Goal: Use online tool/utility

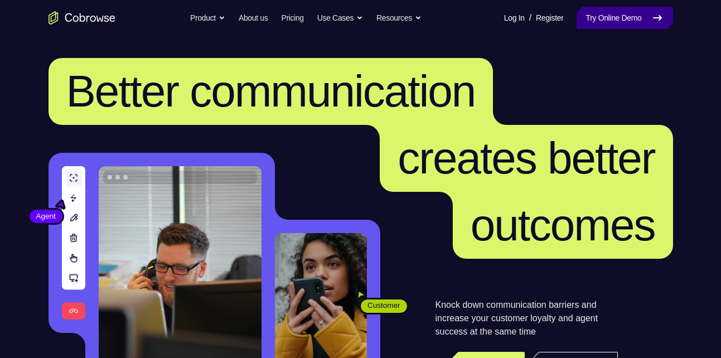
click at [653, 14] on icon at bounding box center [657, 17] width 13 height 13
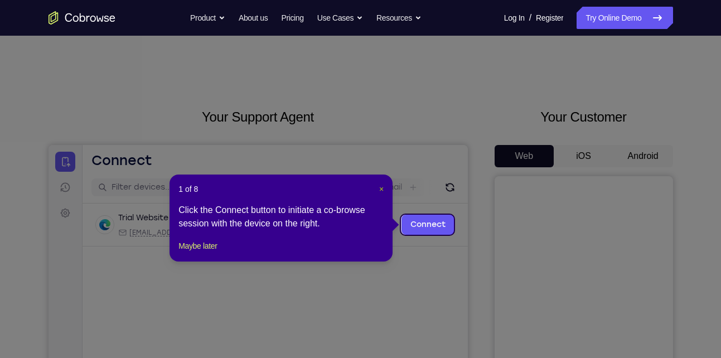
click at [381, 192] on span "×" at bounding box center [381, 189] width 4 height 9
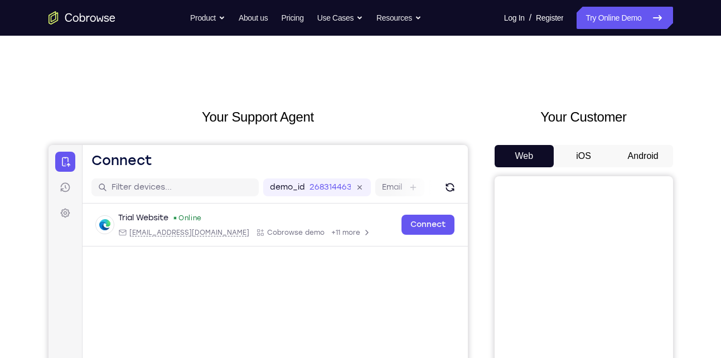
click at [627, 158] on button "Android" at bounding box center [643, 156] width 60 height 22
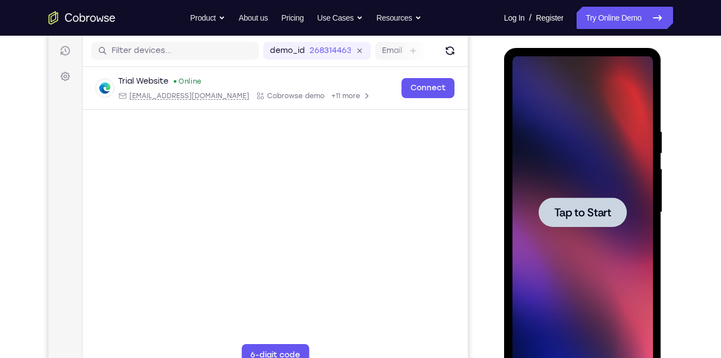
scroll to position [137, 0]
click at [563, 211] on span "Tap to Start" at bounding box center [582, 211] width 57 height 11
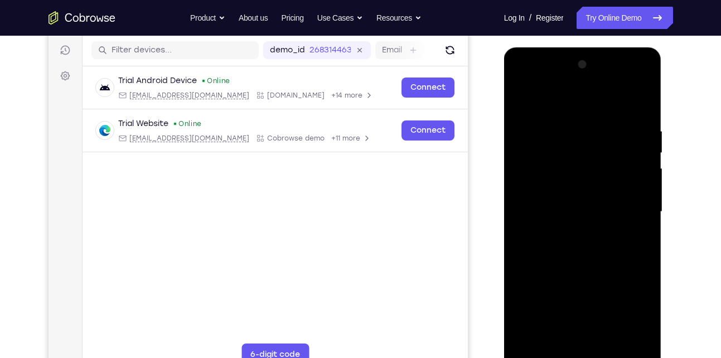
scroll to position [155, 0]
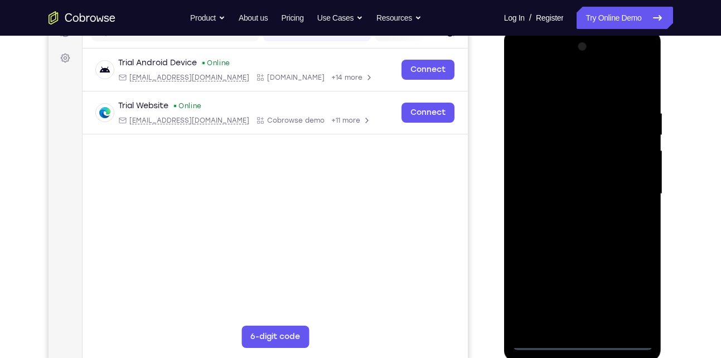
click at [582, 337] on div at bounding box center [582, 194] width 140 height 312
click at [584, 342] on div at bounding box center [582, 194] width 140 height 312
click at [631, 297] on div at bounding box center [582, 194] width 140 height 312
click at [570, 92] on div at bounding box center [582, 194] width 140 height 312
click at [631, 190] on div at bounding box center [582, 194] width 140 height 312
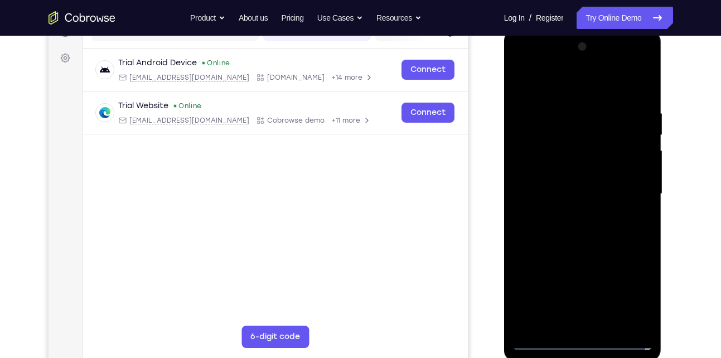
click at [576, 210] on div at bounding box center [582, 194] width 140 height 312
click at [577, 182] on div at bounding box center [582, 194] width 140 height 312
click at [569, 173] on div at bounding box center [582, 194] width 140 height 312
click at [595, 192] on div at bounding box center [582, 194] width 140 height 312
click at [588, 231] on div at bounding box center [582, 194] width 140 height 312
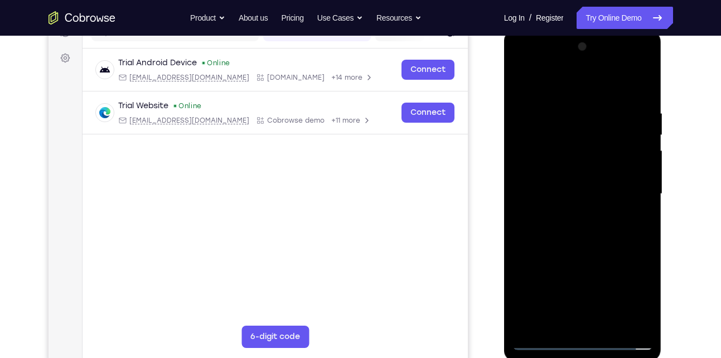
click at [588, 231] on div at bounding box center [582, 194] width 140 height 312
click at [588, 235] on div at bounding box center [582, 194] width 140 height 312
click at [592, 223] on div at bounding box center [582, 194] width 140 height 312
click at [607, 235] on div at bounding box center [582, 194] width 140 height 312
click at [610, 322] on div at bounding box center [582, 194] width 140 height 312
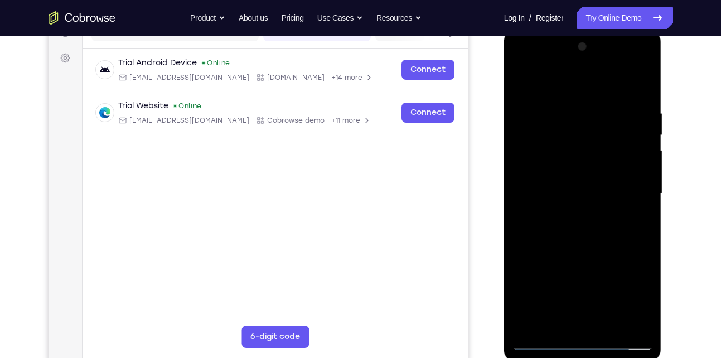
click at [598, 251] on div at bounding box center [582, 194] width 140 height 312
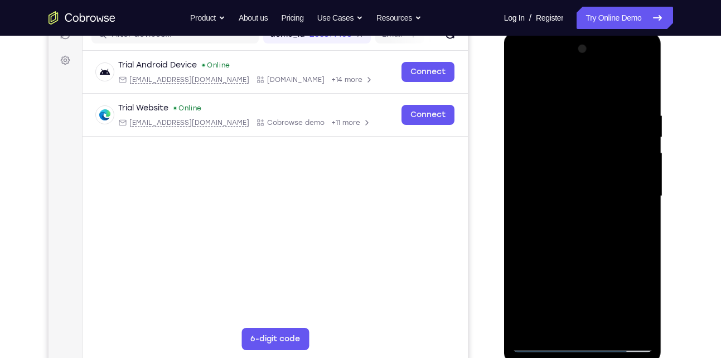
click at [598, 218] on div at bounding box center [582, 196] width 140 height 312
click at [644, 87] on div at bounding box center [582, 196] width 140 height 312
click at [528, 86] on div at bounding box center [582, 196] width 140 height 312
click at [571, 320] on div at bounding box center [582, 196] width 140 height 312
click at [636, 223] on div at bounding box center [582, 196] width 140 height 312
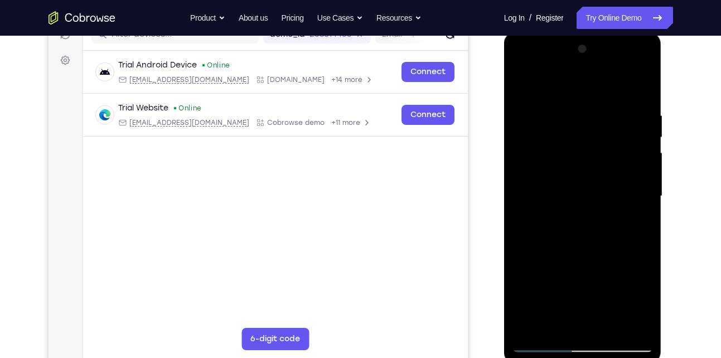
click at [549, 171] on div at bounding box center [582, 196] width 140 height 312
click at [567, 269] on div at bounding box center [582, 196] width 140 height 312
click at [549, 285] on div at bounding box center [582, 196] width 140 height 312
click at [565, 283] on div at bounding box center [582, 196] width 140 height 312
click at [555, 324] on div at bounding box center [582, 196] width 140 height 312
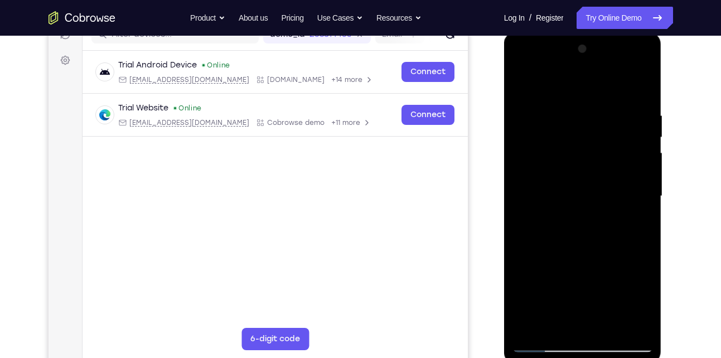
click at [615, 259] on div at bounding box center [582, 196] width 140 height 312
click at [639, 217] on div at bounding box center [582, 196] width 140 height 312
click at [592, 197] on div at bounding box center [582, 196] width 140 height 312
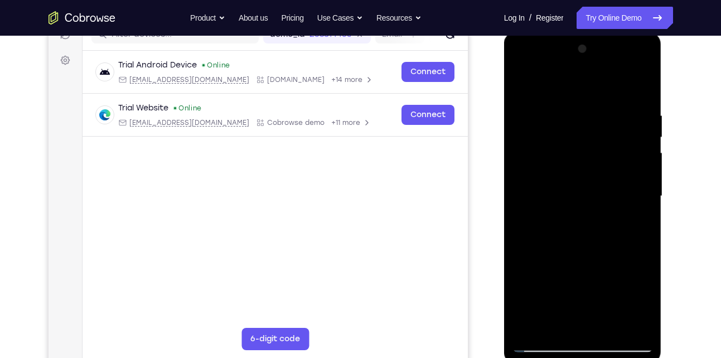
click at [632, 297] on div at bounding box center [582, 196] width 140 height 312
click at [648, 303] on div at bounding box center [582, 196] width 140 height 312
click at [527, 85] on div at bounding box center [582, 196] width 140 height 312
